Goal: Find specific page/section: Find specific page/section

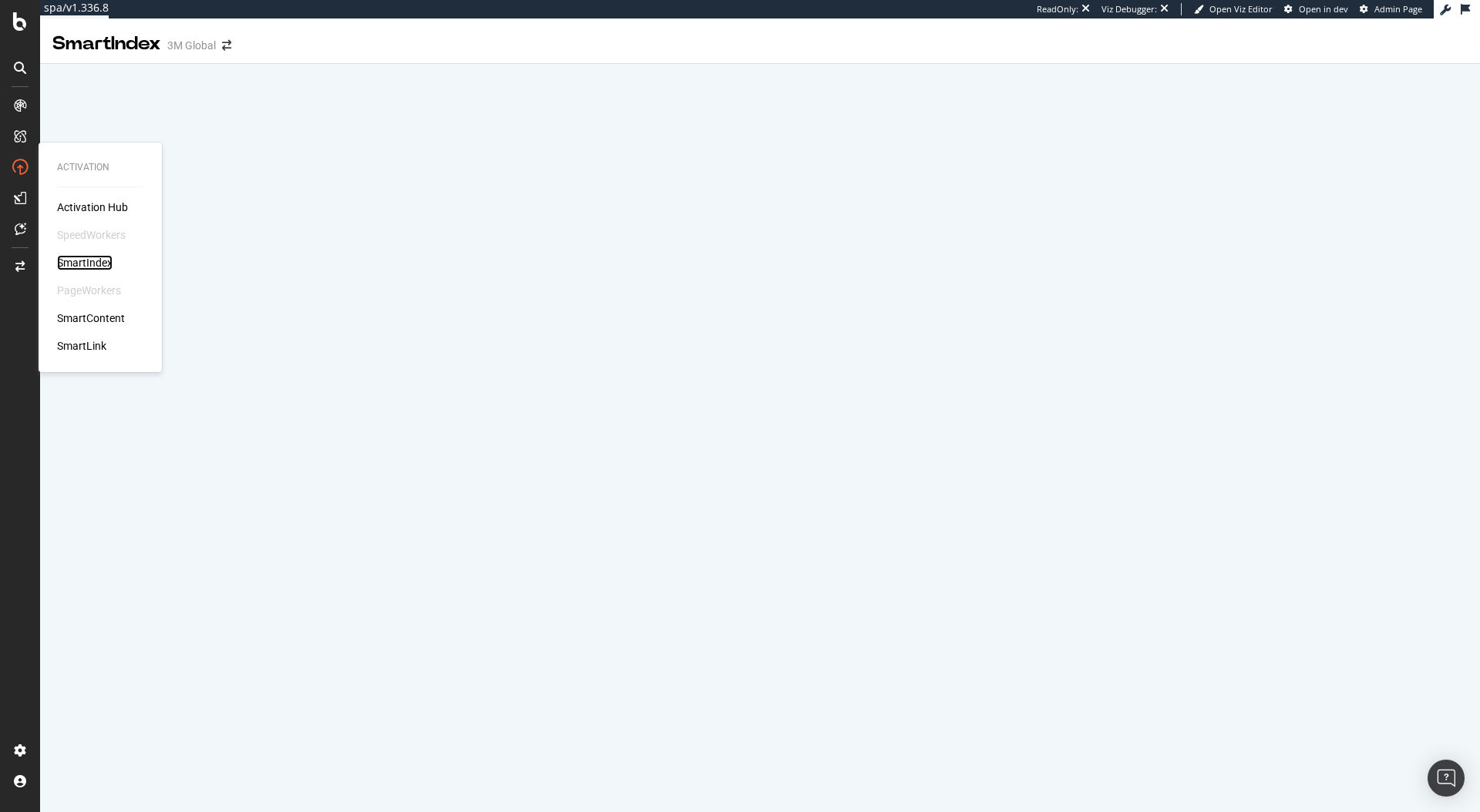
click at [72, 260] on div "SmartIndex" at bounding box center [85, 263] width 56 height 16
